Goal: Check status

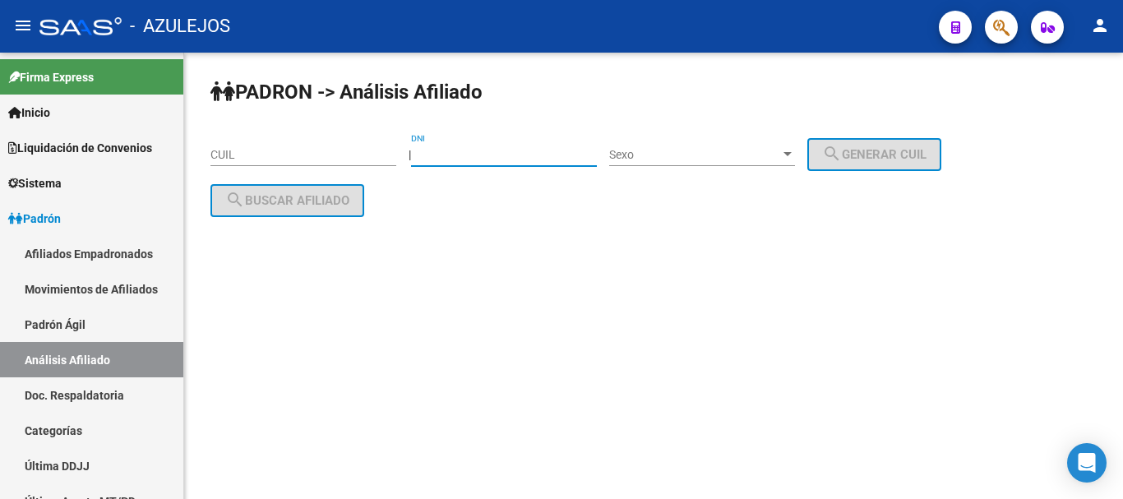
click at [494, 150] on input "DNI" at bounding box center [504, 155] width 186 height 14
paste input "23769445"
type input "23769445"
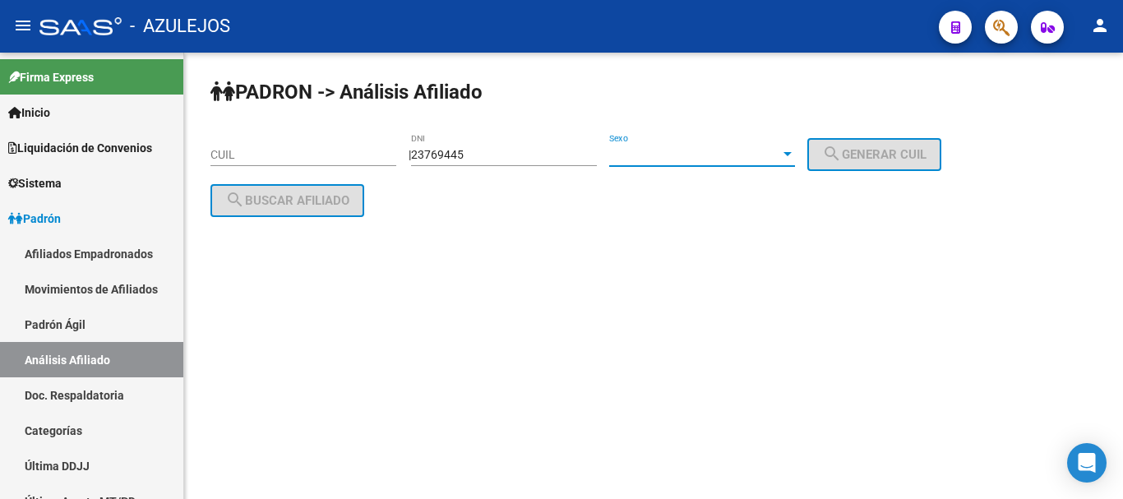
click at [714, 152] on span "Sexo" at bounding box center [694, 155] width 171 height 14
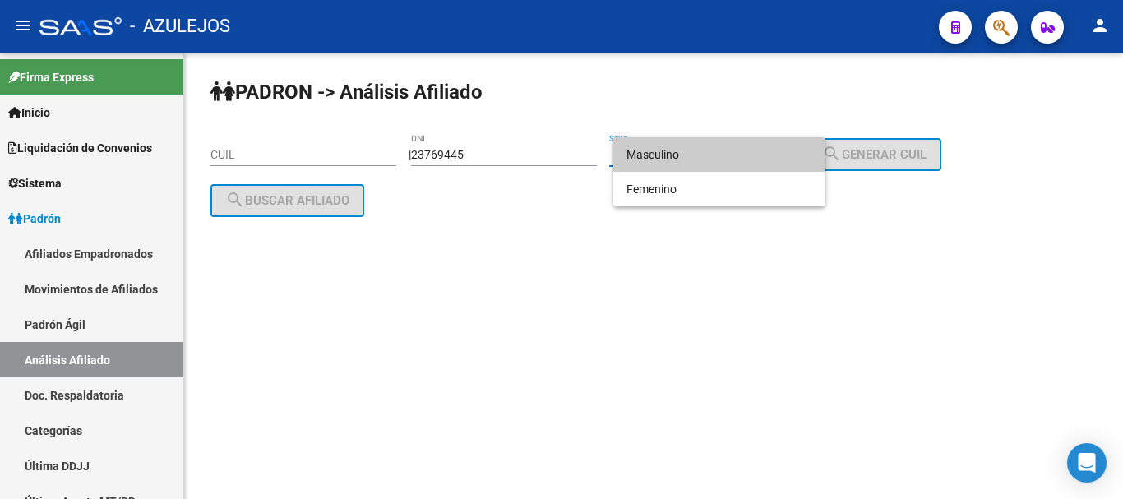
click at [693, 159] on span "Masculino" at bounding box center [719, 154] width 186 height 35
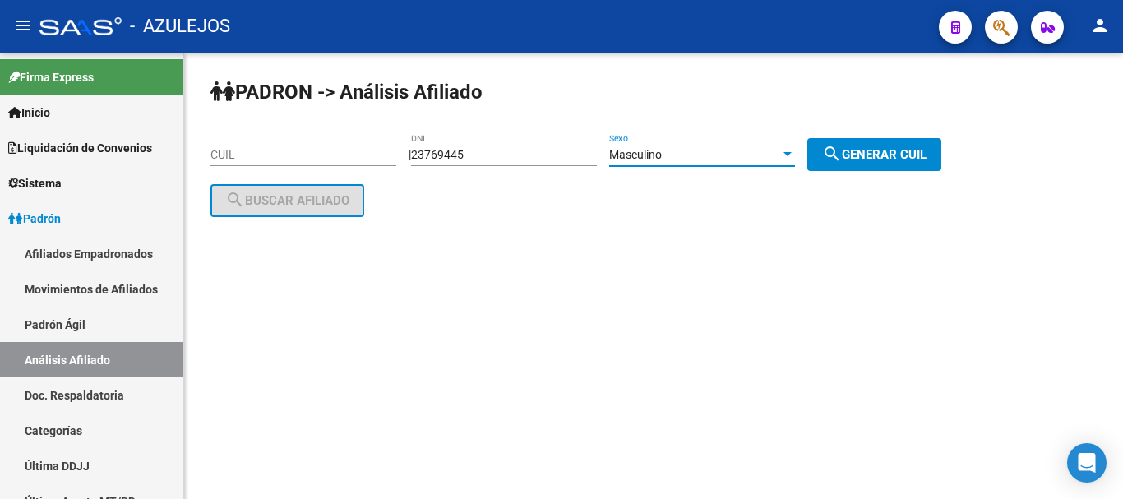
click at [863, 153] on span "search Generar CUIL" at bounding box center [874, 154] width 104 height 15
type input "20-23769445-8"
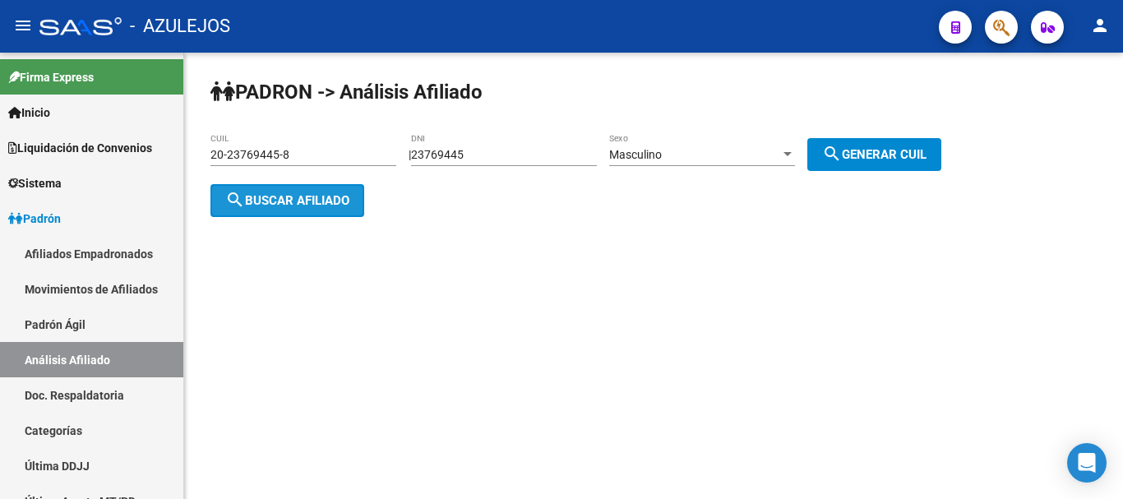
click at [260, 200] on span "search Buscar afiliado" at bounding box center [287, 200] width 124 height 15
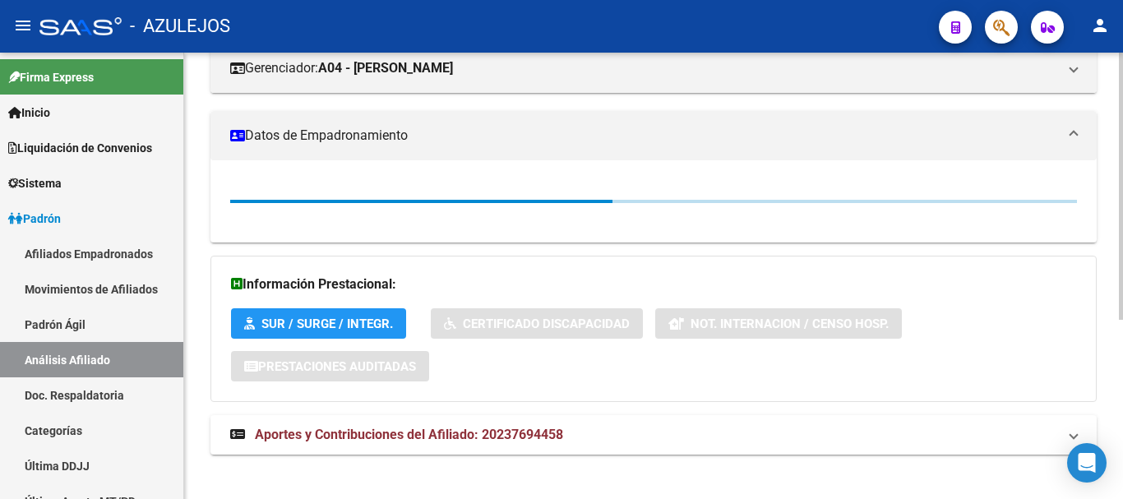
scroll to position [300, 0]
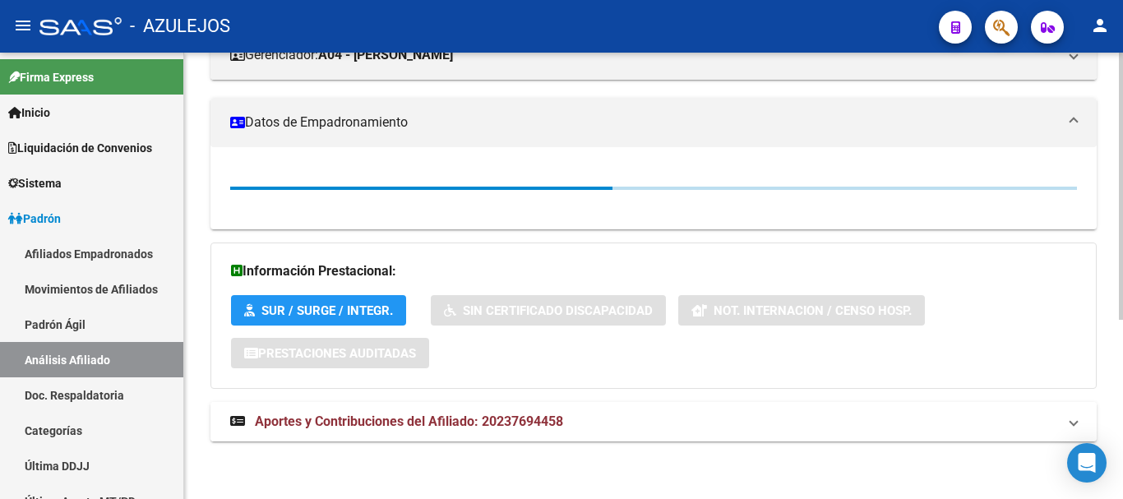
click at [392, 418] on div "DATOS PADRÓN ÁGIL: [PERSON_NAME] | ACTIVO | AFILIADO TITULAR Datos Personales y…" at bounding box center [653, 169] width 886 height 579
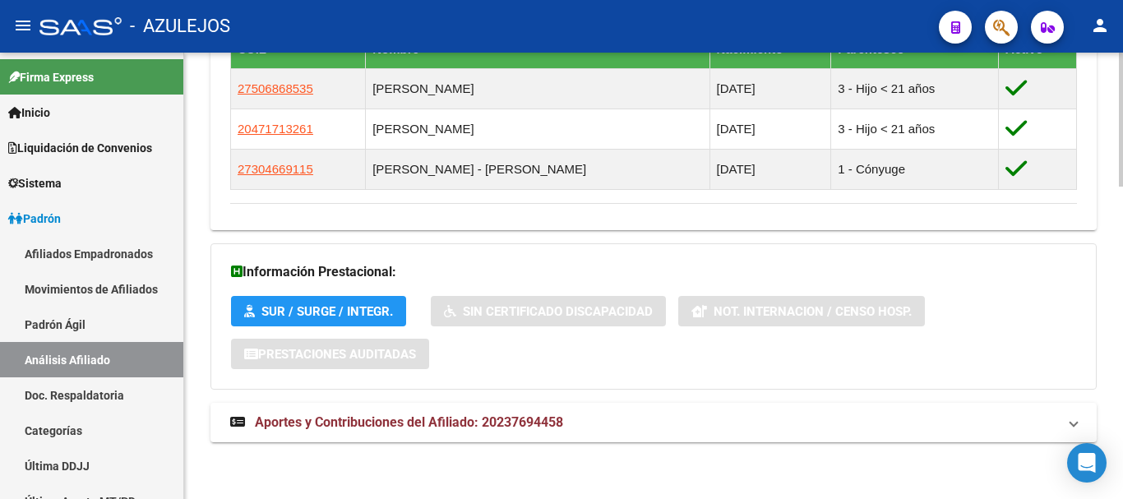
scroll to position [1043, 0]
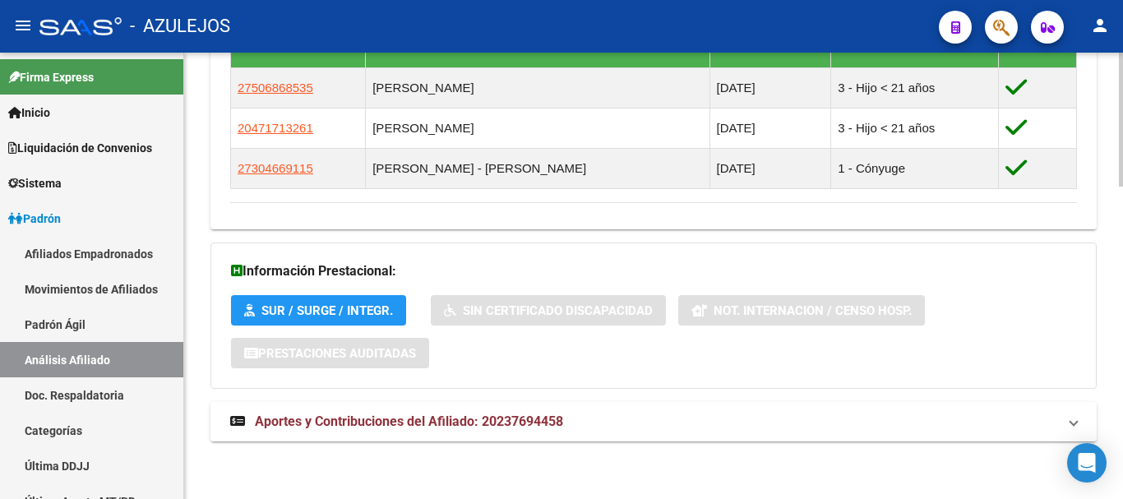
click at [432, 417] on span "Aportes y Contribuciones del Afiliado: 20237694458" at bounding box center [409, 421] width 308 height 16
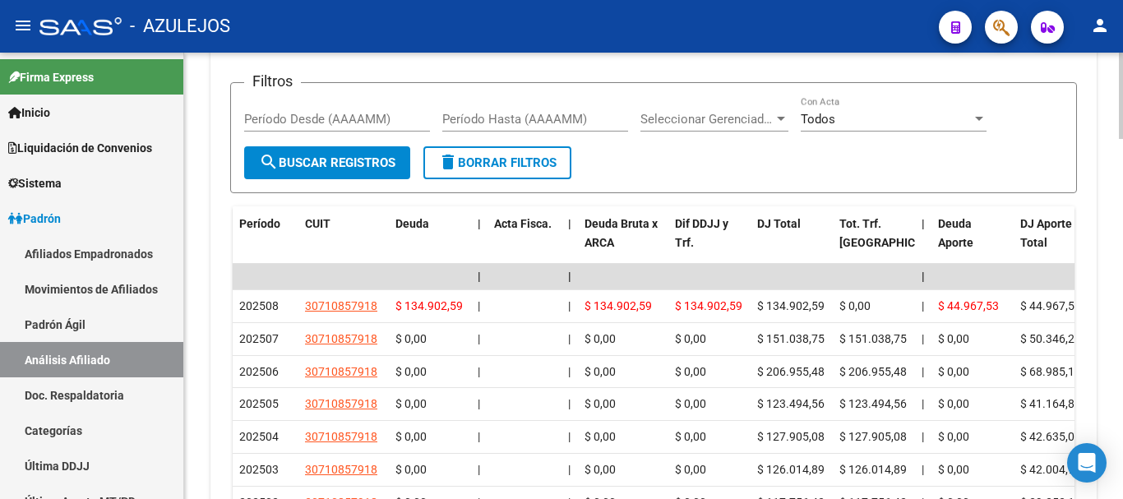
scroll to position [1386, 0]
